Goal: Task Accomplishment & Management: Complete application form

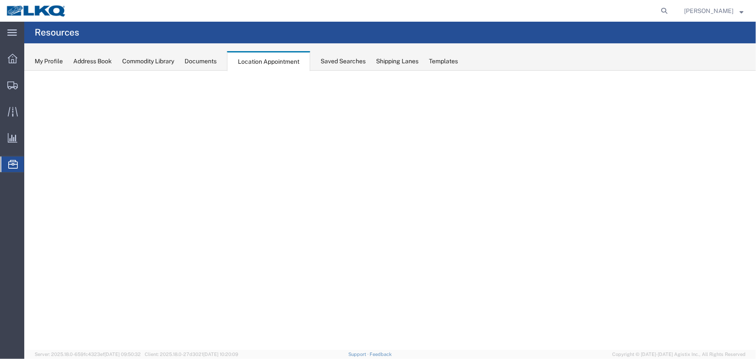
select select "27634"
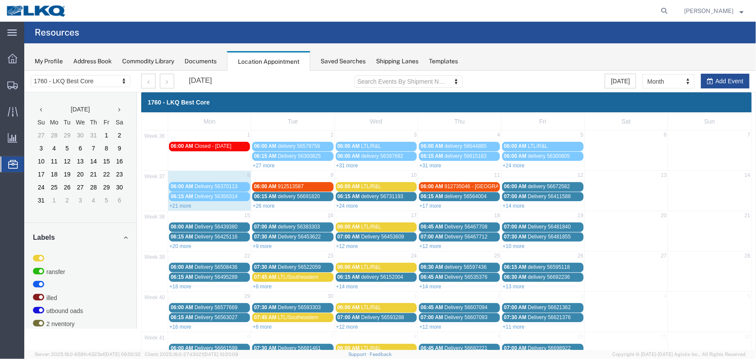
click at [260, 205] on link "+26 more" at bounding box center [263, 205] width 22 height 6
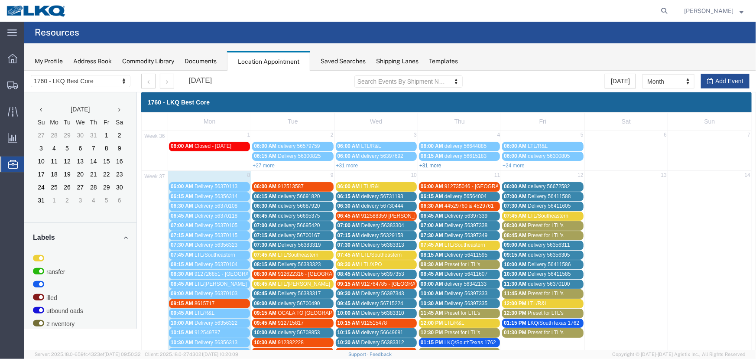
click at [429, 164] on link "+31 more" at bounding box center [430, 165] width 22 height 6
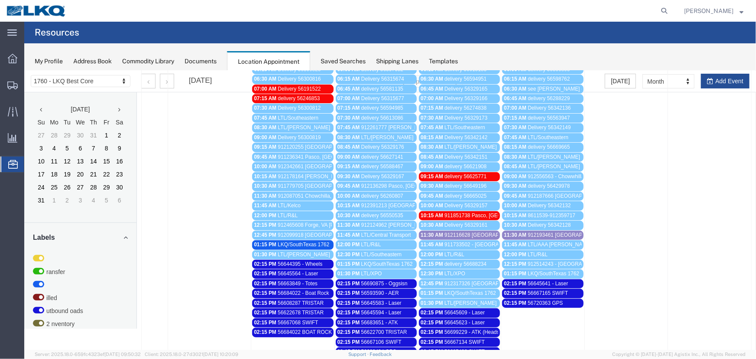
scroll to position [197, 0]
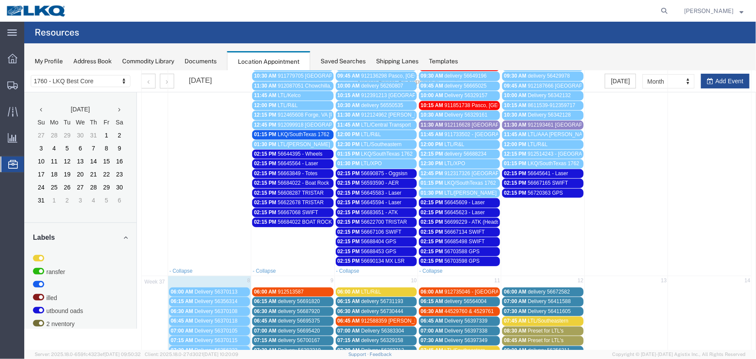
click at [466, 248] on span "56703588 GPS" at bounding box center [461, 251] width 35 height 6
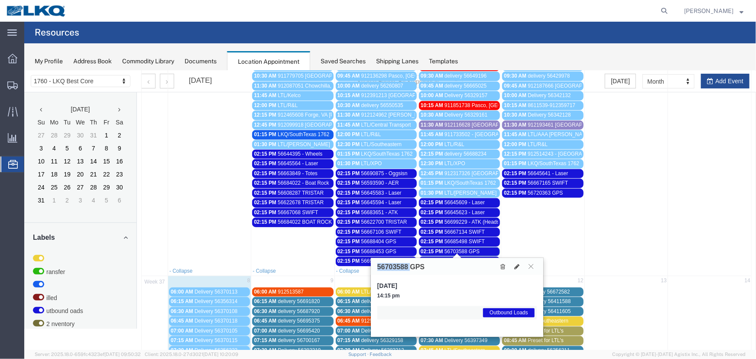
drag, startPoint x: 410, startPoint y: 266, endPoint x: 378, endPoint y: 266, distance: 31.6
click at [378, 266] on h3 "56703588 GPS" at bounding box center [400, 267] width 47 height 8
copy h3 "56703588"
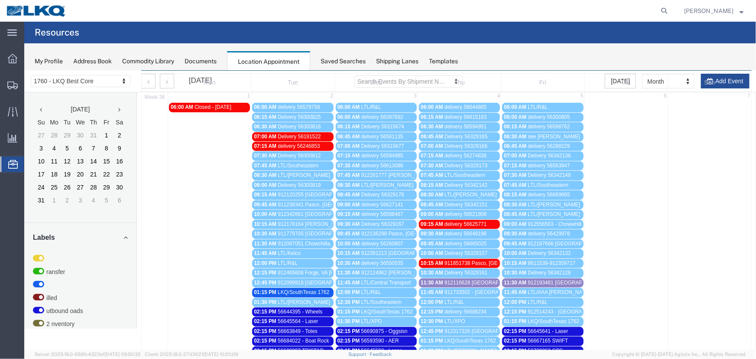
scroll to position [0, 0]
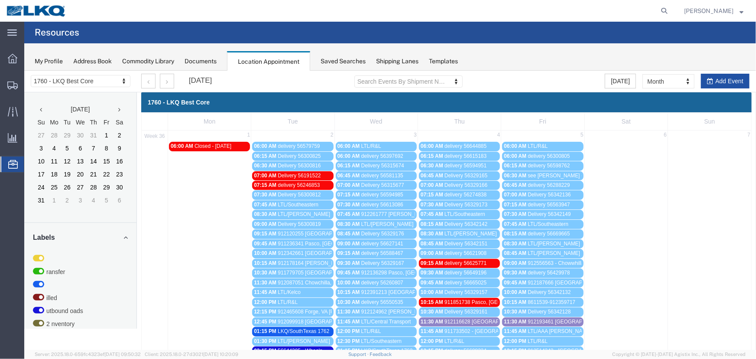
click at [720, 81] on button "Add Event" at bounding box center [725, 80] width 49 height 15
select select
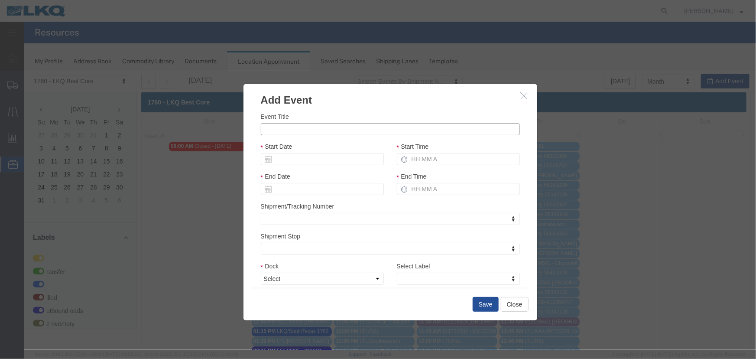
click at [312, 127] on input "Event Title" at bounding box center [389, 129] width 259 height 12
paste input "56748133"
type input "56748133 - GPS"
click at [338, 158] on input "Start Date" at bounding box center [321, 159] width 123 height 12
click at [298, 211] on td "9" at bounding box center [293, 212] width 13 height 13
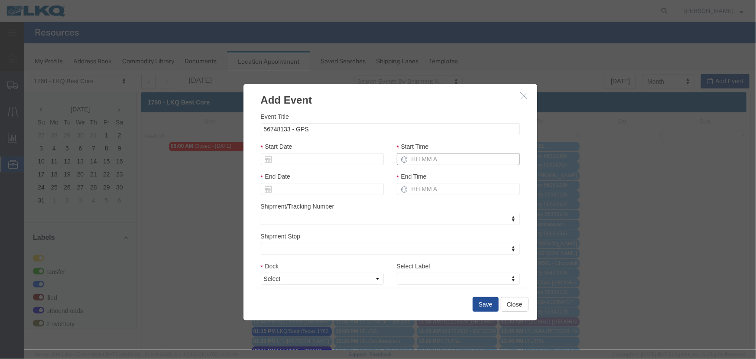
click at [427, 162] on input "Start Time" at bounding box center [458, 159] width 123 height 12
type input "215p"
click at [343, 274] on select "Select 1760 - LKQ Best Core 1760 - Outbound Loads" at bounding box center [321, 278] width 123 height 12
select select "1"
click at [260, 272] on select "Select 1760 - LKQ Best Core 1760 - Outbound Loads" at bounding box center [321, 278] width 123 height 12
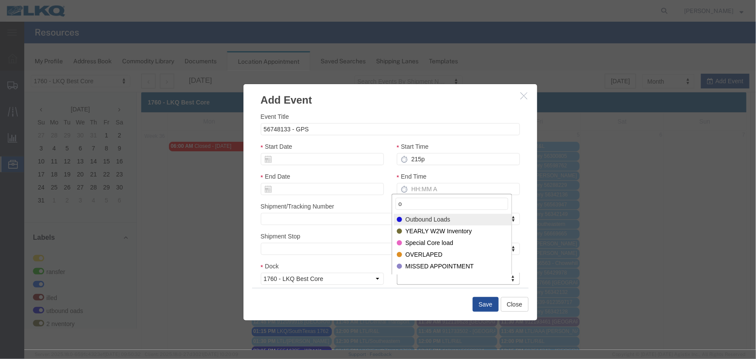
type input "o"
select select "80"
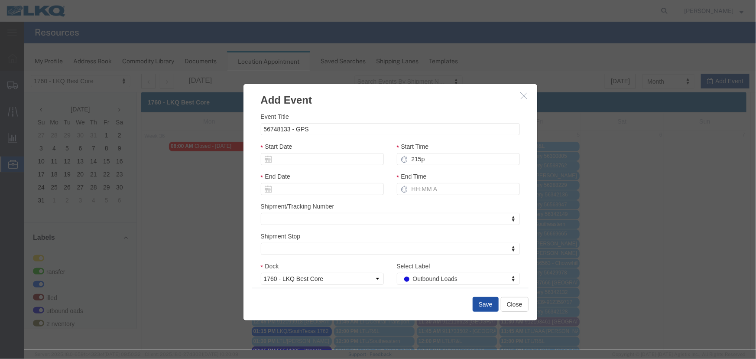
click at [483, 306] on button "Save" at bounding box center [485, 303] width 26 height 15
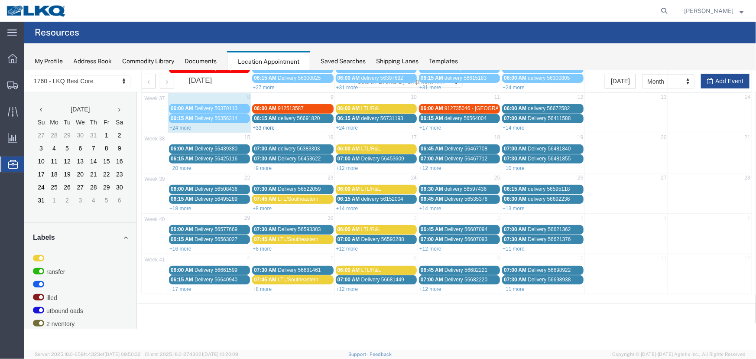
scroll to position [78, 0]
click at [263, 126] on link "+33 more" at bounding box center [263, 127] width 22 height 6
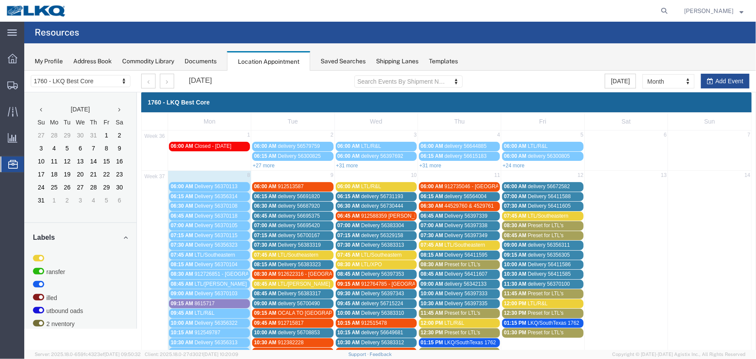
scroll to position [0, 0]
click at [715, 78] on button "Add Event" at bounding box center [725, 80] width 49 height 15
select select
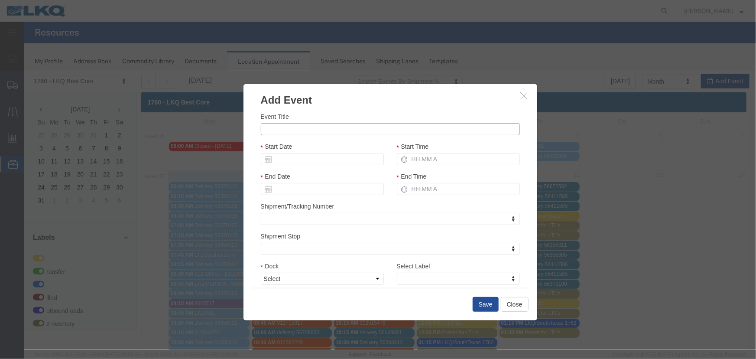
click at [332, 127] on input "Event Title" at bounding box center [389, 129] width 259 height 12
type input "LTL/R&L"
click at [439, 155] on input "Start Time" at bounding box center [458, 159] width 123 height 12
type input "930"
click at [329, 157] on input "Start Date" at bounding box center [321, 159] width 123 height 12
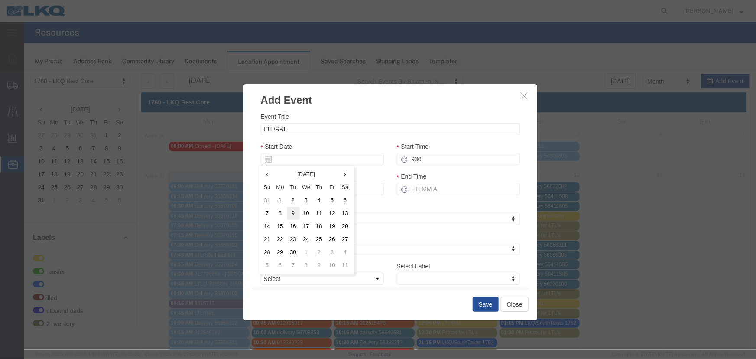
click at [296, 208] on td "9" at bounding box center [293, 212] width 13 height 13
drag, startPoint x: 347, startPoint y: 275, endPoint x: 339, endPoint y: 278, distance: 8.4
click at [346, 276] on select "Select 1760 - LKQ Best Core 1760 - Outbound Loads" at bounding box center [321, 278] width 123 height 12
select select "1"
click at [260, 272] on select "Select 1760 - LKQ Best Core 1760 - Outbound Loads" at bounding box center [321, 278] width 123 height 12
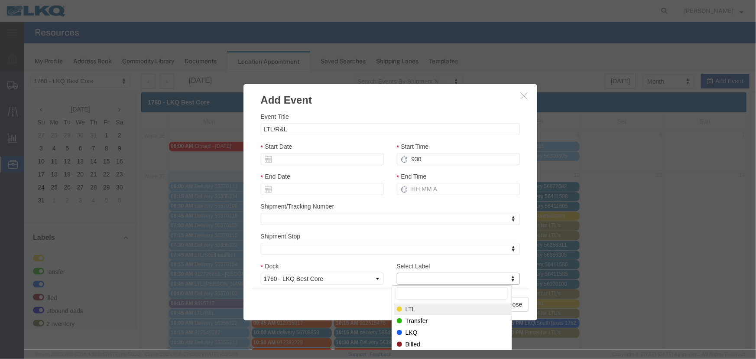
select select "25"
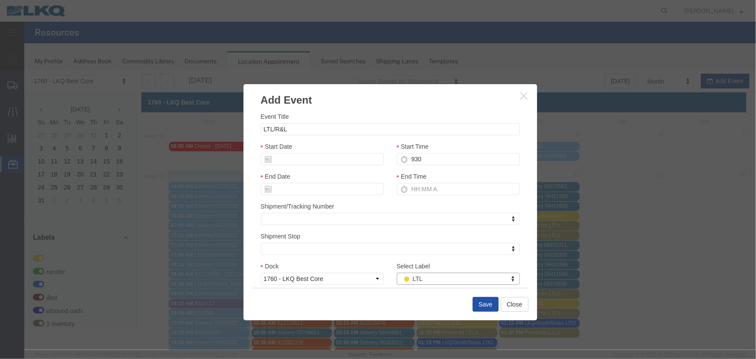
click at [477, 303] on button "Save" at bounding box center [485, 303] width 26 height 15
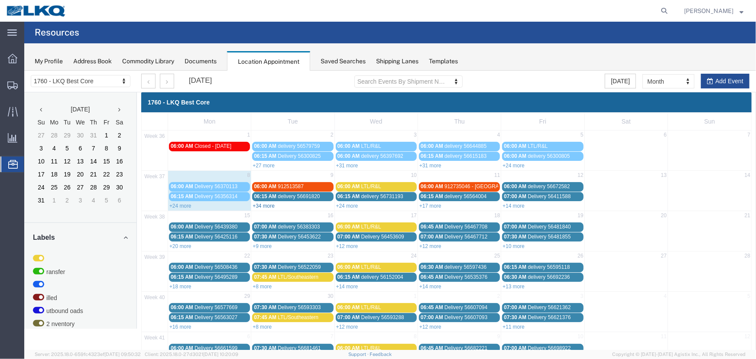
click at [257, 205] on link "+34 more" at bounding box center [263, 205] width 22 height 6
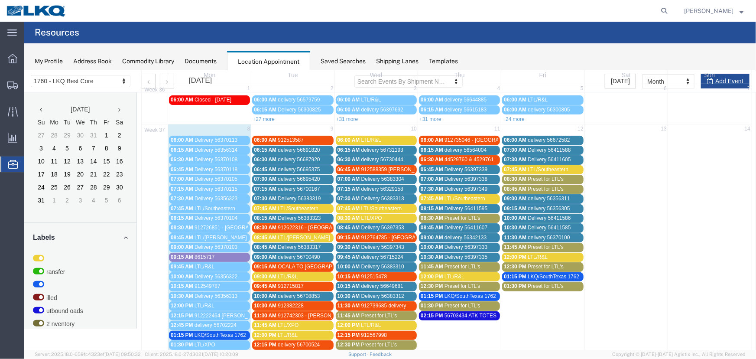
scroll to position [118, 0]
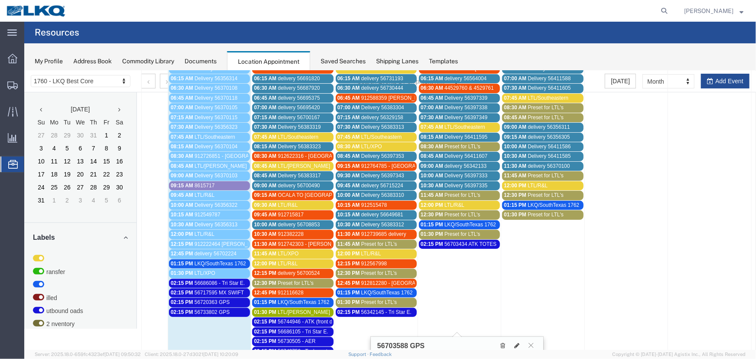
click at [230, 182] on div "09:15 AM 8615717" at bounding box center [209, 185] width 78 height 7
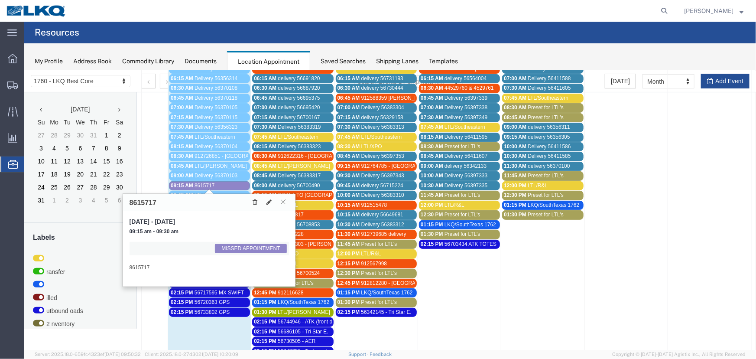
click at [211, 189] on div at bounding box center [209, 191] width 10 height 5
click at [215, 185] on div "09:15 AM 8615717" at bounding box center [209, 185] width 78 height 7
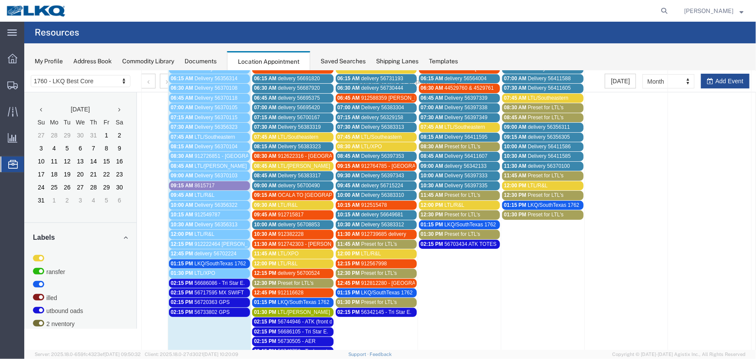
click at [214, 185] on span "8615717" at bounding box center [204, 185] width 20 height 6
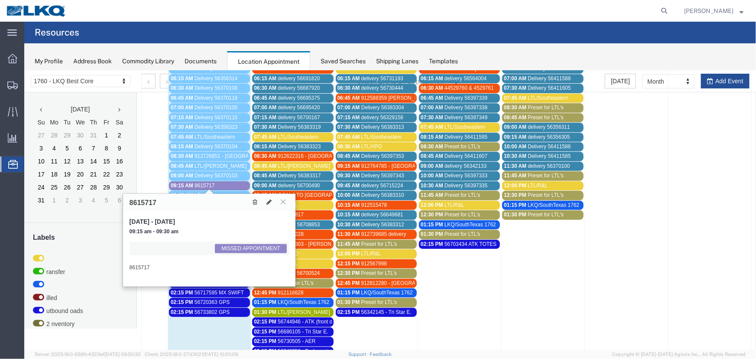
click at [288, 200] on button at bounding box center [283, 201] width 12 height 8
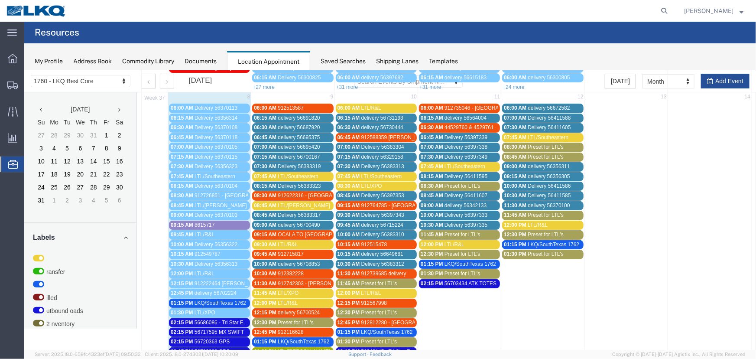
scroll to position [0, 0]
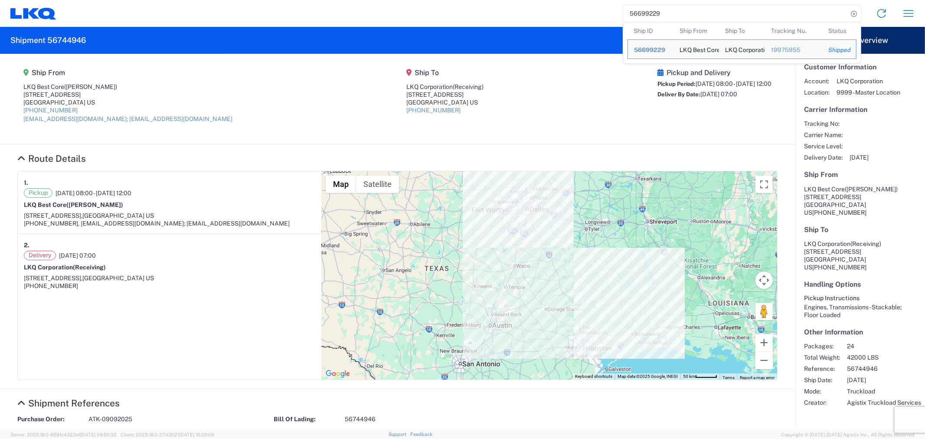
drag, startPoint x: 665, startPoint y: 16, endPoint x: 613, endPoint y: 16, distance: 51.6
click at [616, 16] on div "56699229 Ship ID Ship From Ship To Tracking Nu. Status Ship ID 56699229 Ship Fr…" at bounding box center [488, 13] width 865 height 21
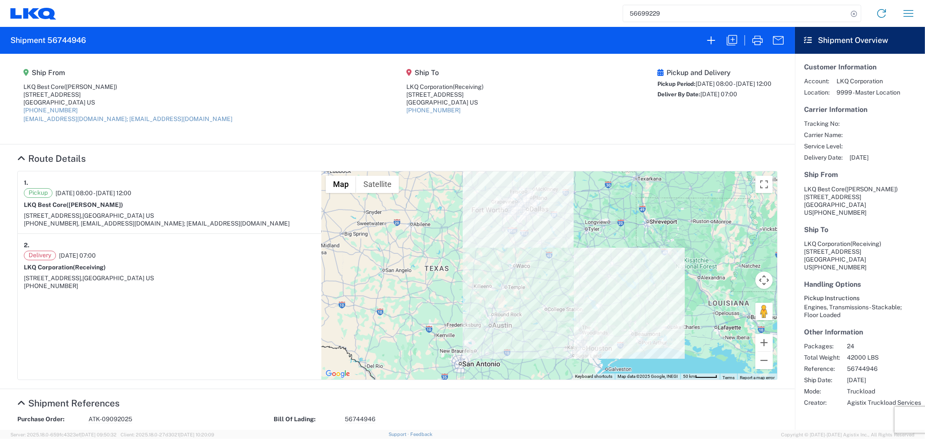
paste input "703588"
type input "56703588"
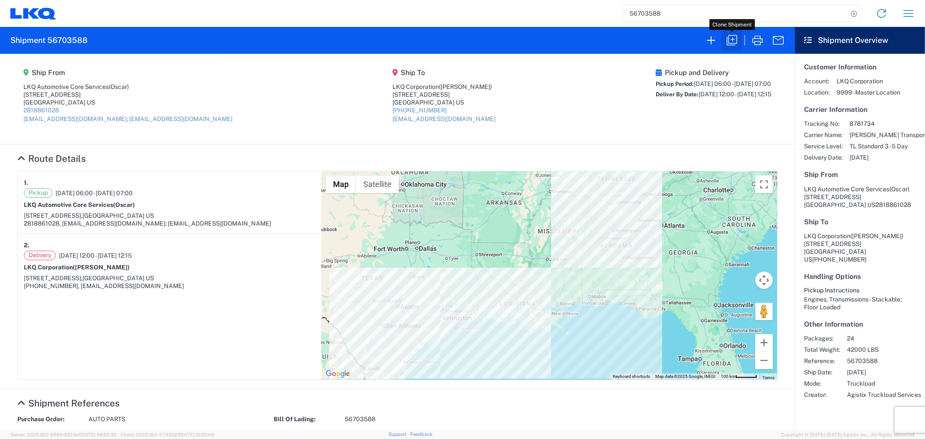
click at [729, 41] on icon "button" at bounding box center [732, 40] width 14 height 14
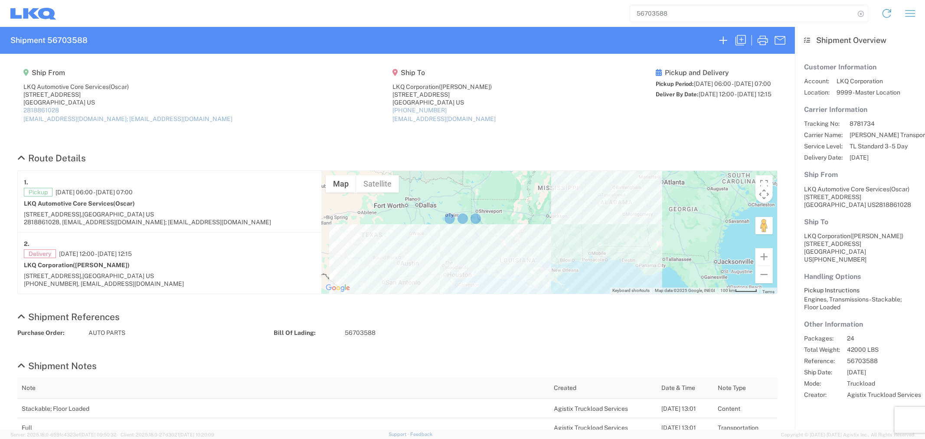
select select "STDV"
select select "FULL"
select select "US"
select select "LBS"
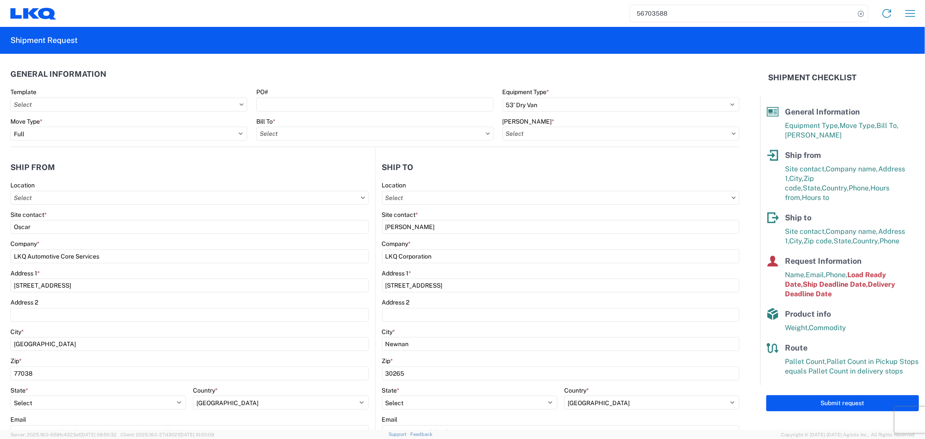
type input "1760 - LKQ Best Core"
type input "1760-1300-50180-0000 - 1760 Freight In - Cores"
type input "1772 - LKQ Atlanta Core Newnan"
type input "1760 - LKQ Best Core"
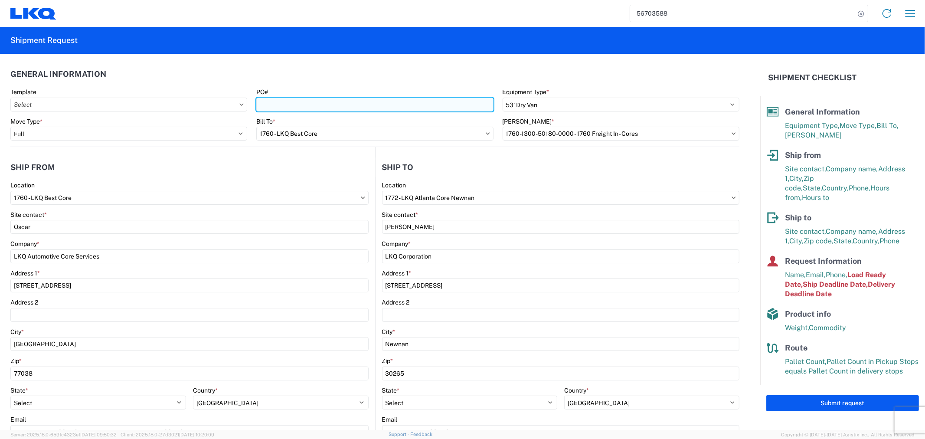
click at [276, 104] on input "PO#" at bounding box center [374, 105] width 237 height 14
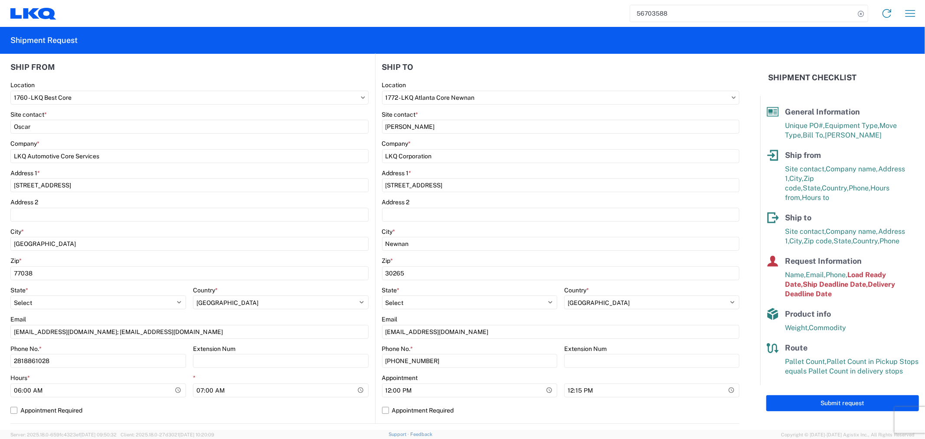
scroll to position [48, 0]
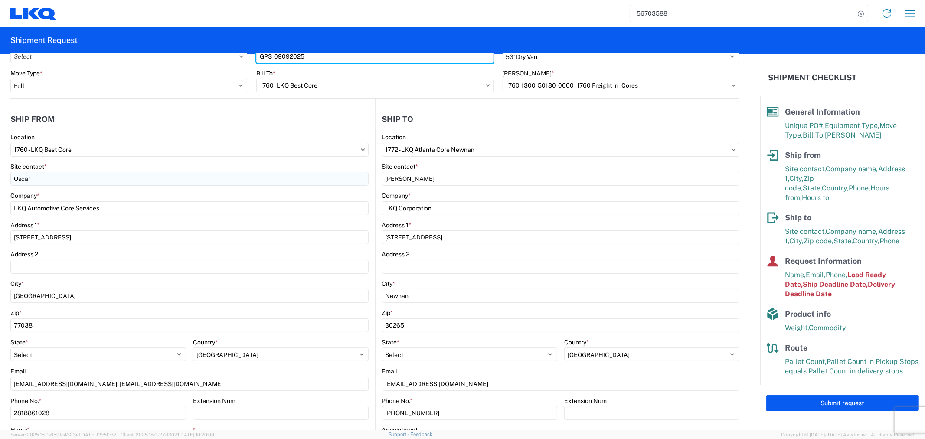
type input "GPS-09092025"
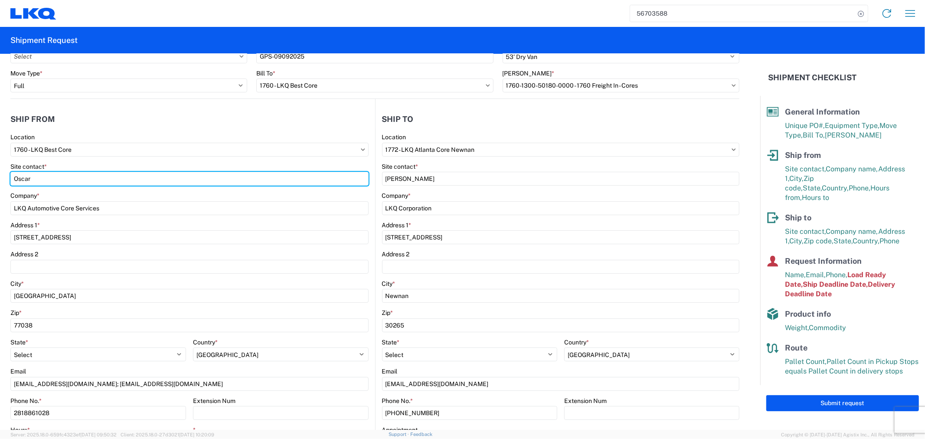
drag, startPoint x: 49, startPoint y: 180, endPoint x: -47, endPoint y: 179, distance: 96.2
click at [0, 179] on html "56703588 Home Shipment request Shipment tracking Shipment Request General Infor…" at bounding box center [462, 219] width 925 height 439
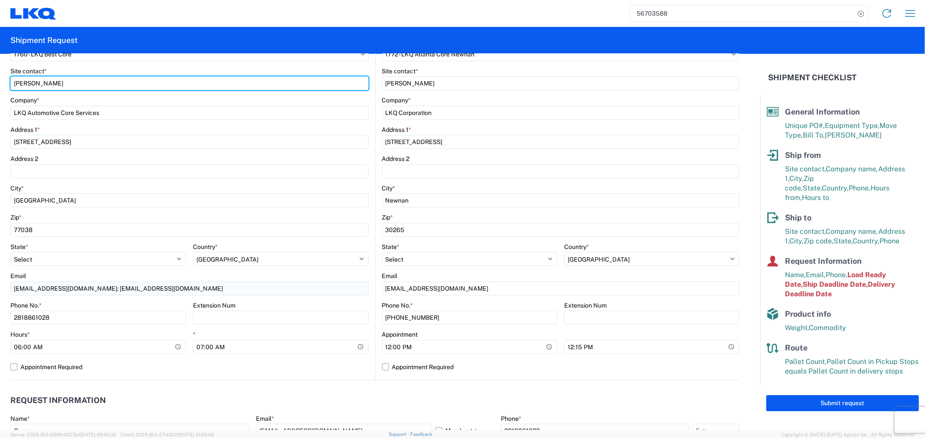
scroll to position [144, 0]
type input "Alfredo Canales"
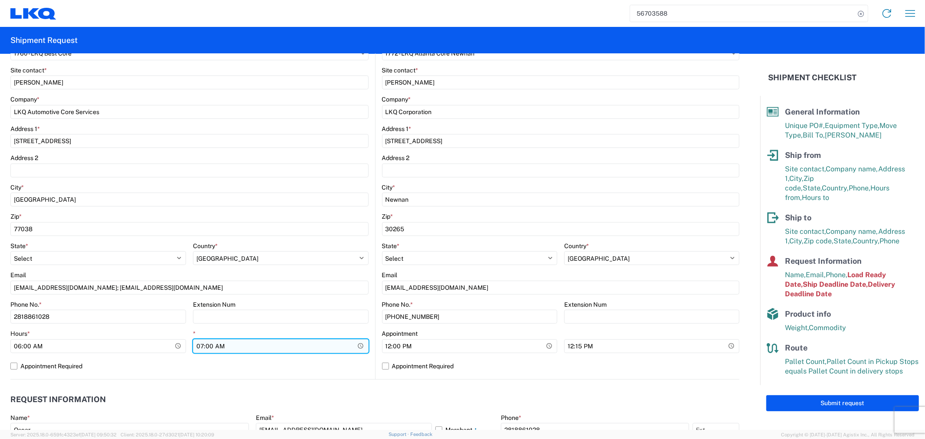
click at [206, 342] on input "07:00:00" at bounding box center [281, 346] width 176 height 14
click at [201, 345] on input "07:00:00" at bounding box center [281, 346] width 176 height 14
click at [195, 346] on input "07:00:00" at bounding box center [281, 346] width 176 height 14
type input "11:00"
click at [226, 420] on div "Name *" at bounding box center [129, 418] width 238 height 8
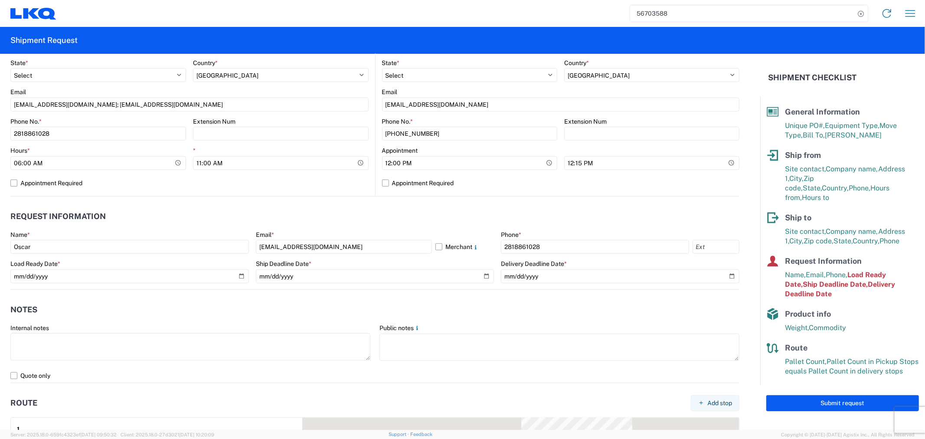
scroll to position [337, 0]
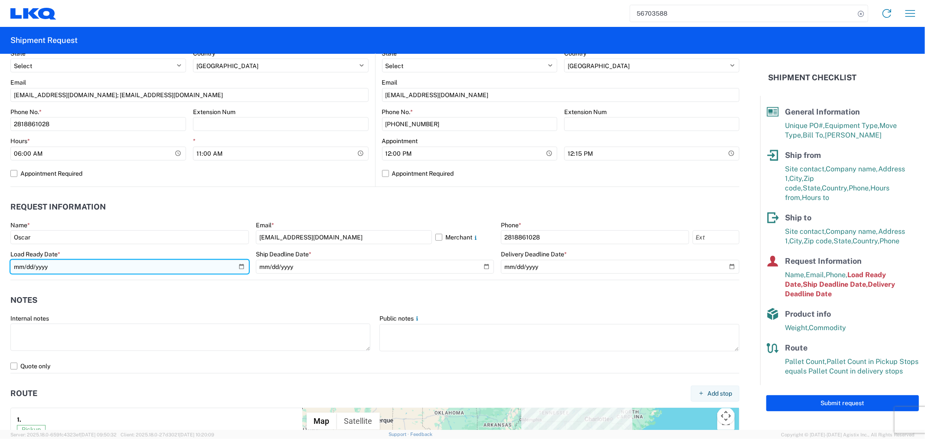
click at [238, 267] on input "2025-09-04" at bounding box center [129, 267] width 238 height 14
type input "2025-09-09"
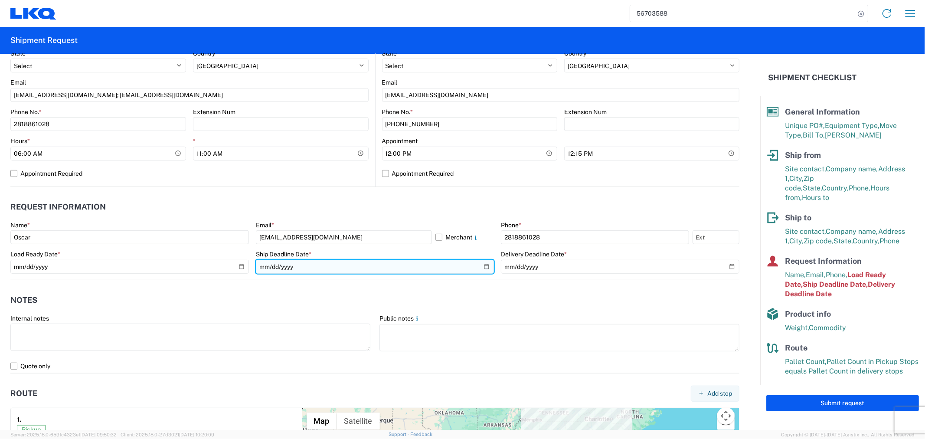
click at [484, 267] on input "2025-09-05" at bounding box center [375, 267] width 238 height 14
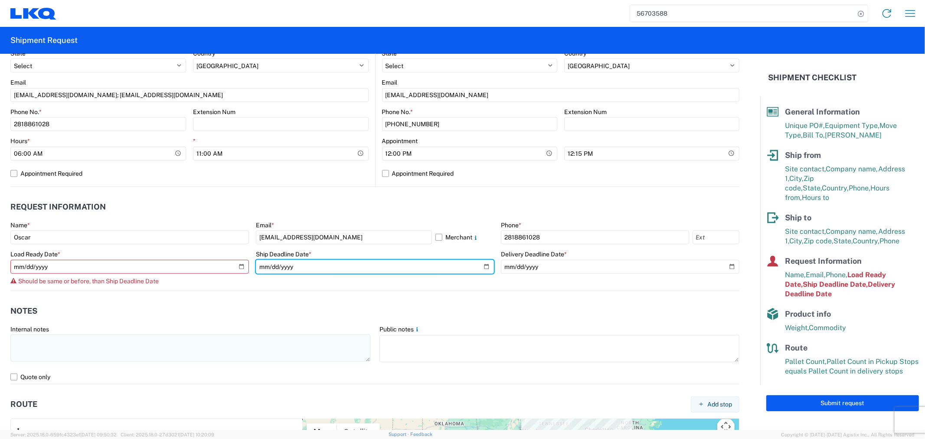
type input "2025-09-09"
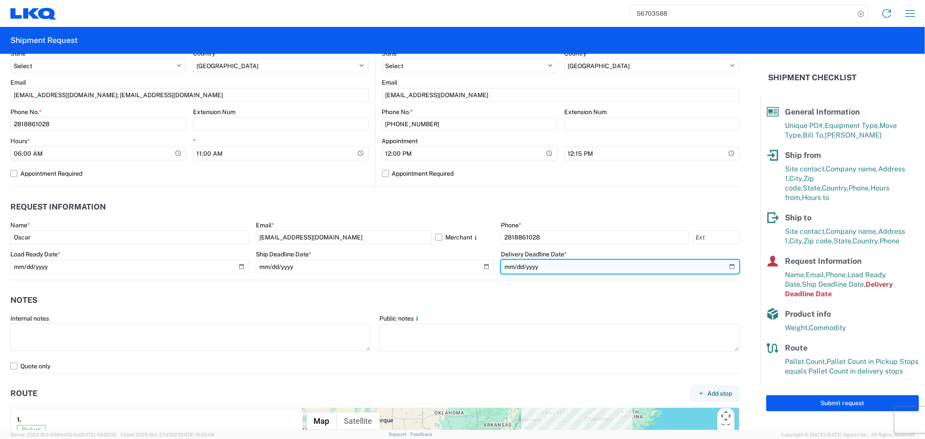
click at [723, 265] on input "2025-09-05" at bounding box center [620, 267] width 238 height 14
type input "2025-09-11"
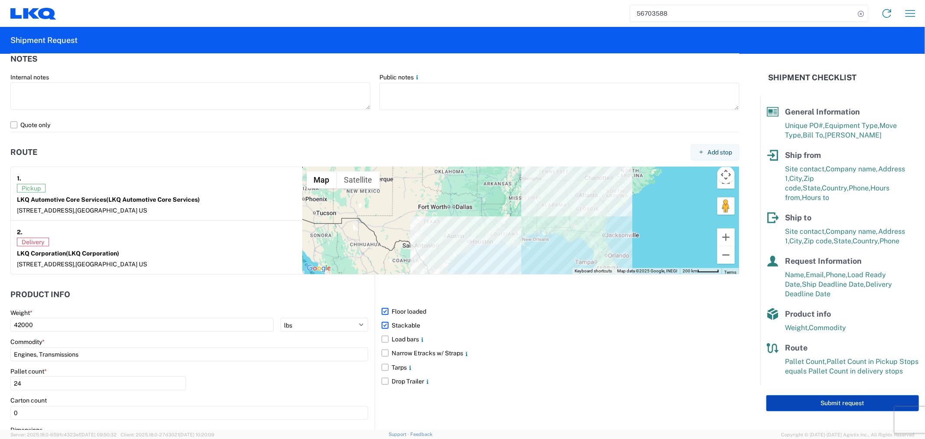
click at [813, 395] on button "Submit request" at bounding box center [842, 403] width 153 height 16
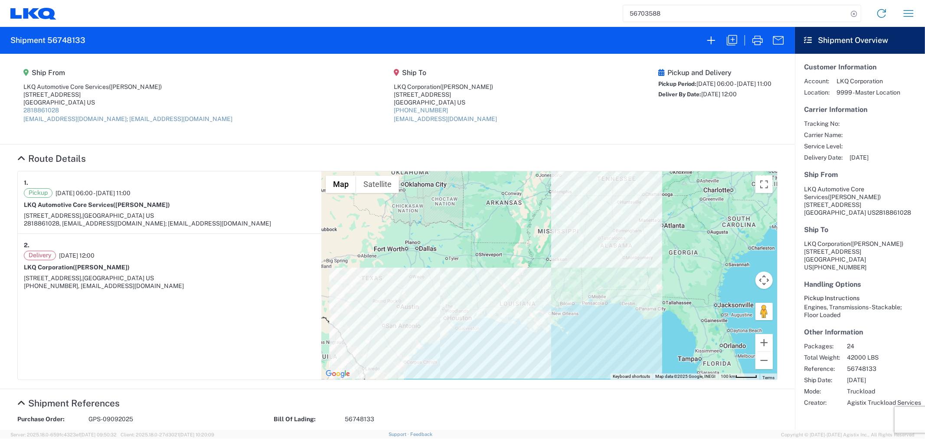
click at [557, 134] on agx-shipment-main-routing-info "Ship From LKQ Automotive Core Services (Alfredo Canales) 1714 West Mount Housto…" at bounding box center [397, 98] width 760 height 73
drag, startPoint x: 85, startPoint y: 38, endPoint x: 57, endPoint y: 37, distance: 28.2
click at [47, 40] on agx-form-header "Shipment 56748133" at bounding box center [397, 40] width 795 height 27
copy h2 "56748133"
click at [276, 98] on agx-shipment-main-routing-info "Ship From LKQ Automotive Core Services (Alfredo Canales) 1714 West Mount Housto…" at bounding box center [397, 98] width 760 height 73
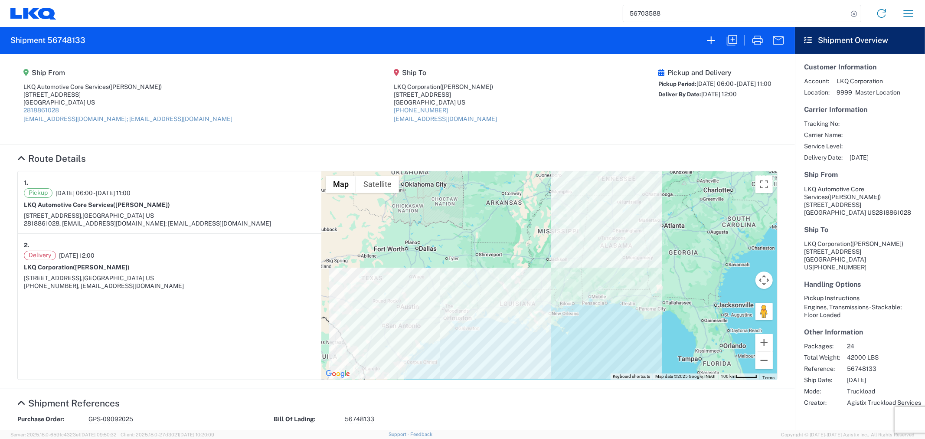
click at [459, 118] on agx-shipment-main-routing-info "Ship From LKQ Automotive Core Services (Alfredo Canales) 1714 West Mount Housto…" at bounding box center [397, 98] width 760 height 73
